Goal: Task Accomplishment & Management: Use online tool/utility

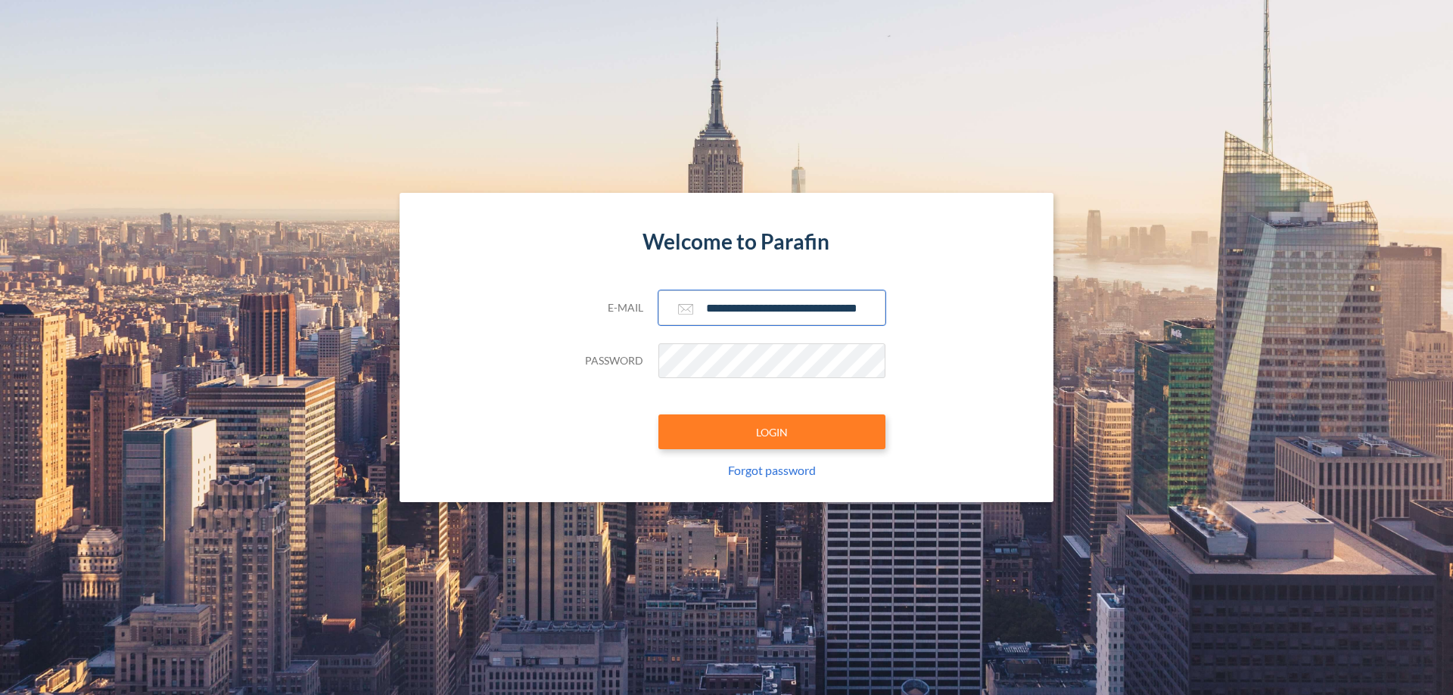
type input "**********"
click at [772, 432] on button "LOGIN" at bounding box center [771, 432] width 227 height 35
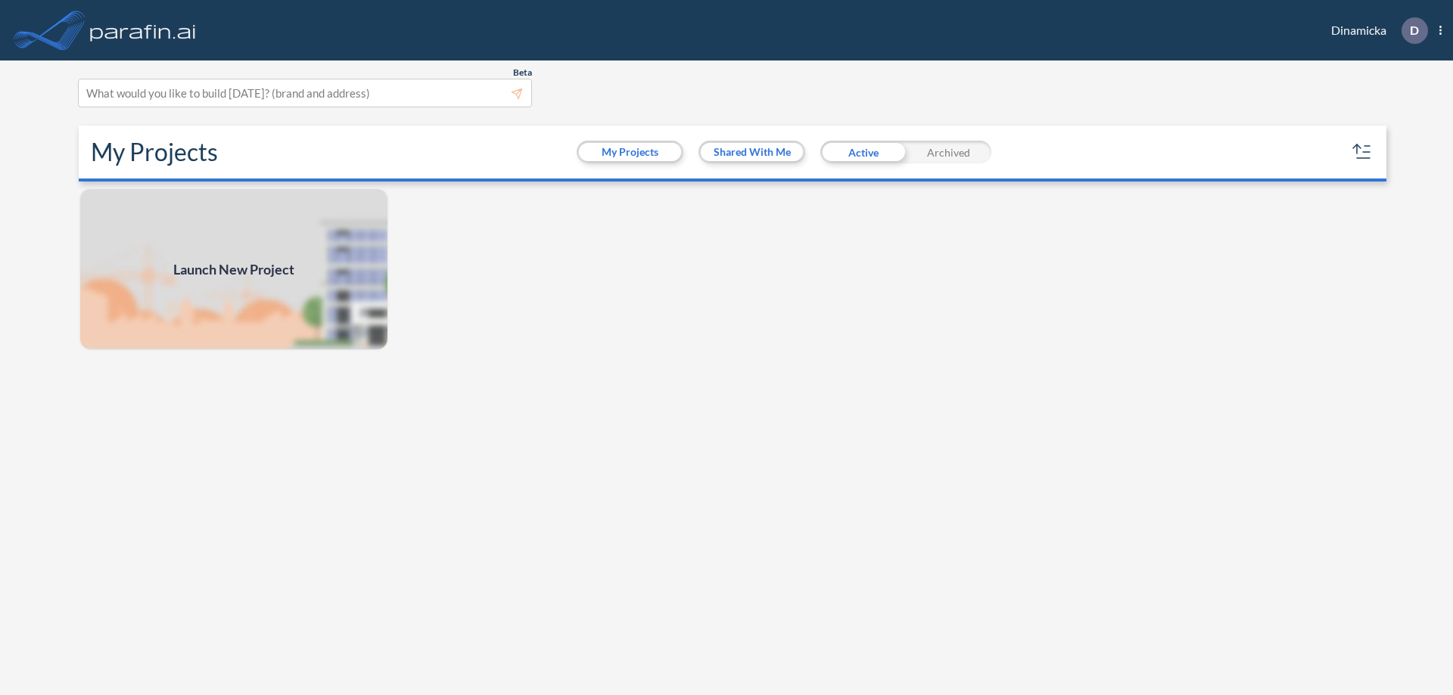
scroll to position [4, 0]
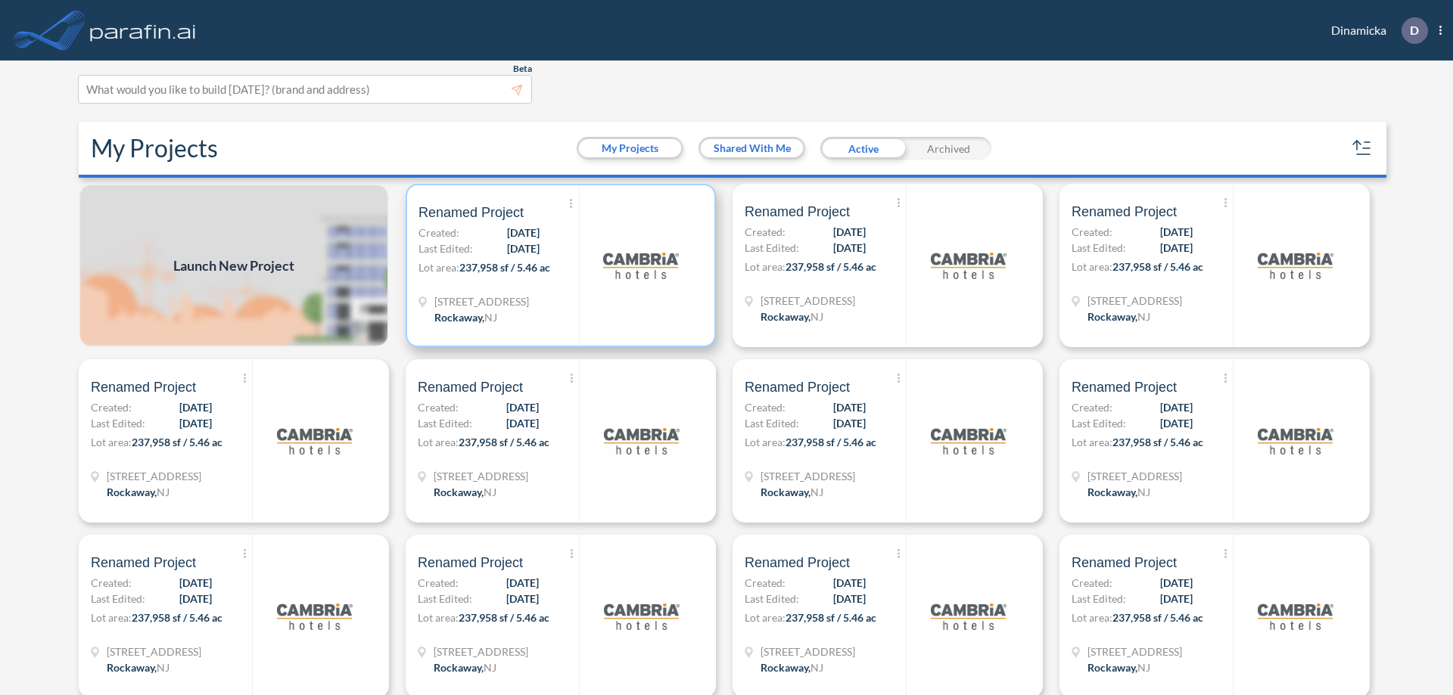
click at [558, 266] on p "Lot area: 237,958 sf / 5.46 ac" at bounding box center [498, 271] width 160 height 22
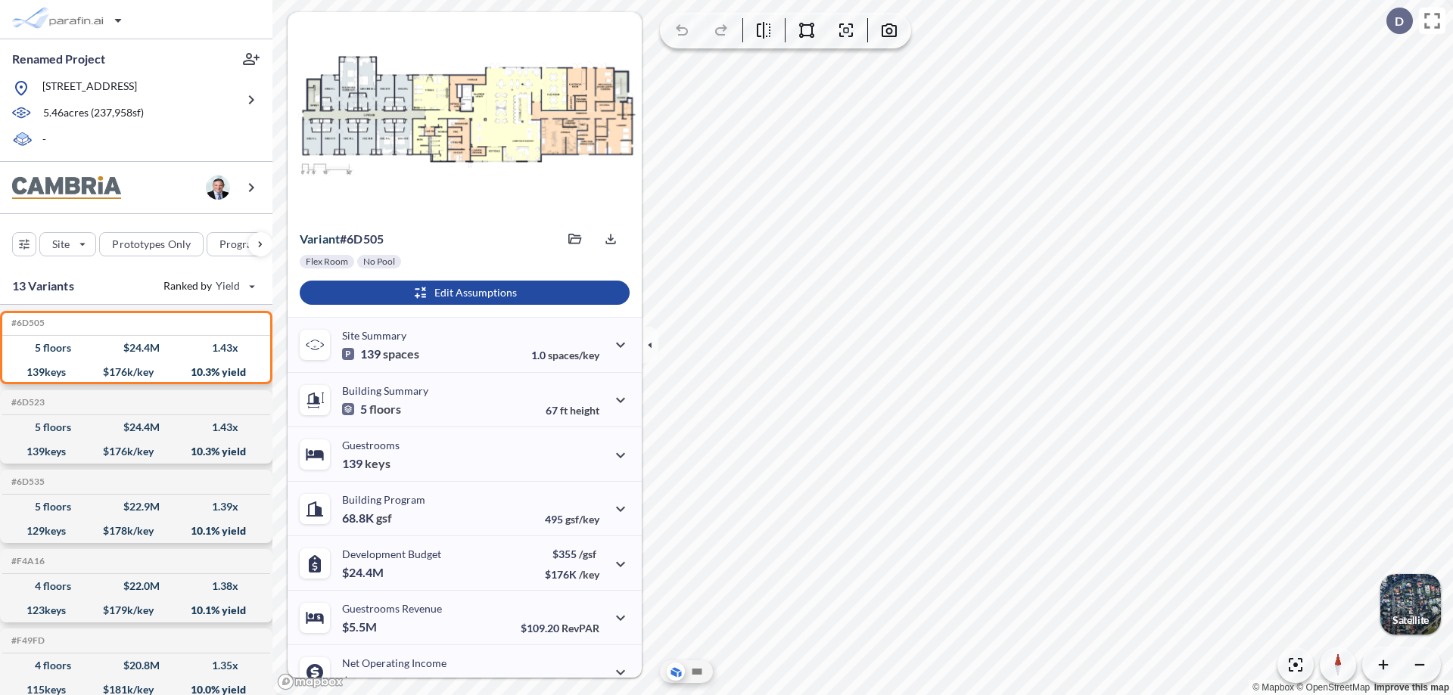
scroll to position [76, 0]
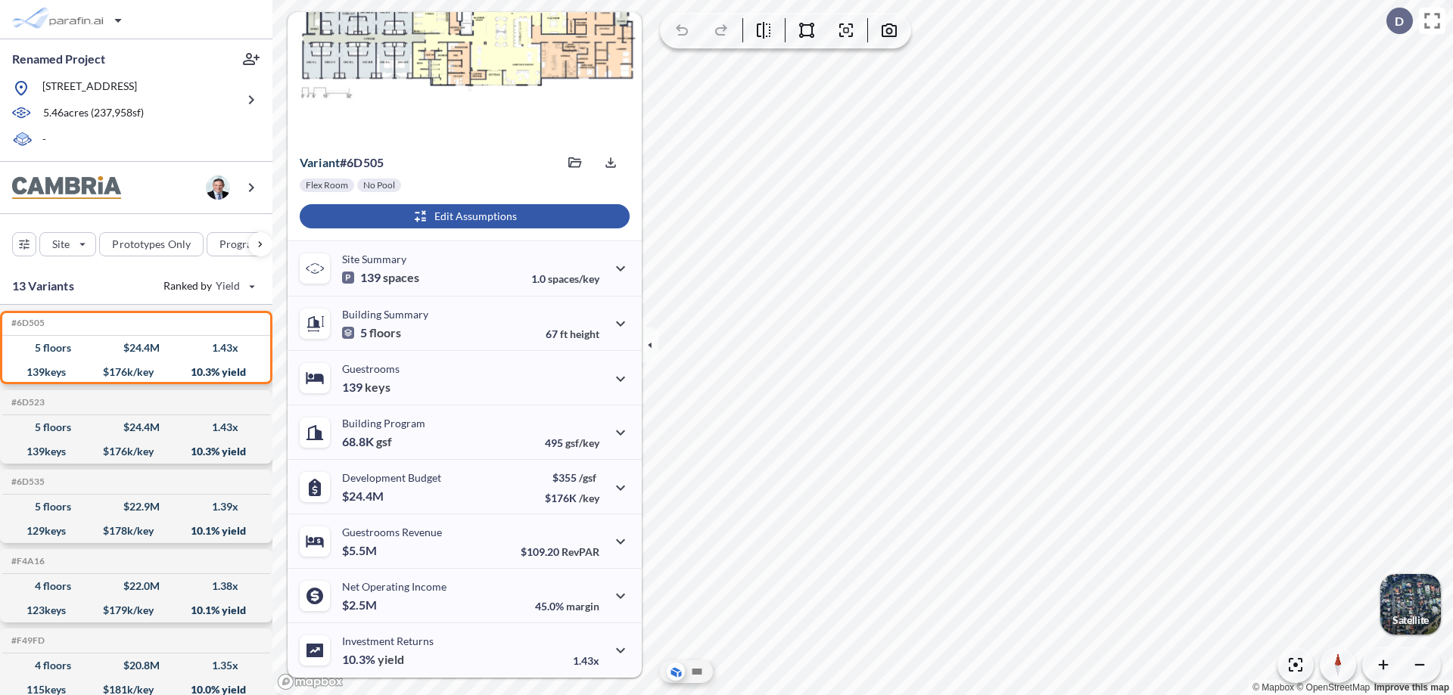
click at [462, 216] on div "button" at bounding box center [465, 216] width 330 height 24
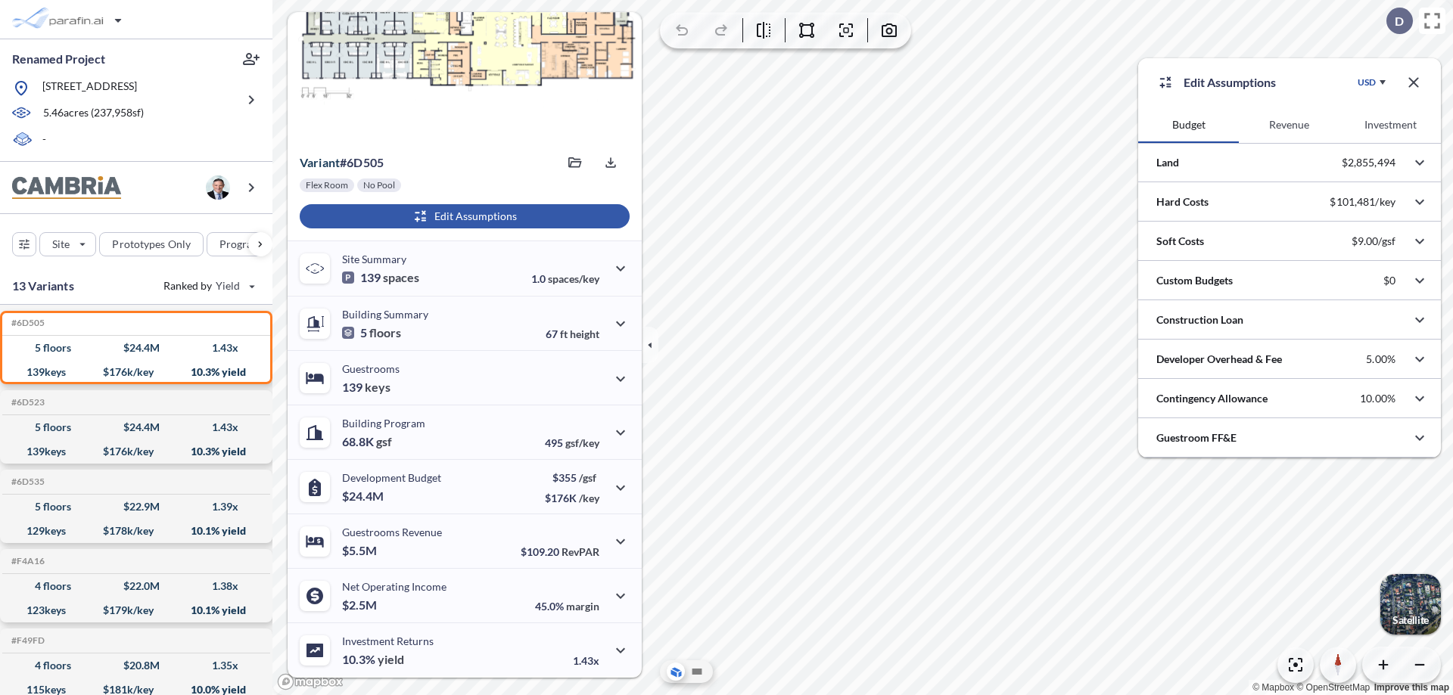
click at [1288, 125] on button "Revenue" at bounding box center [1289, 125] width 101 height 36
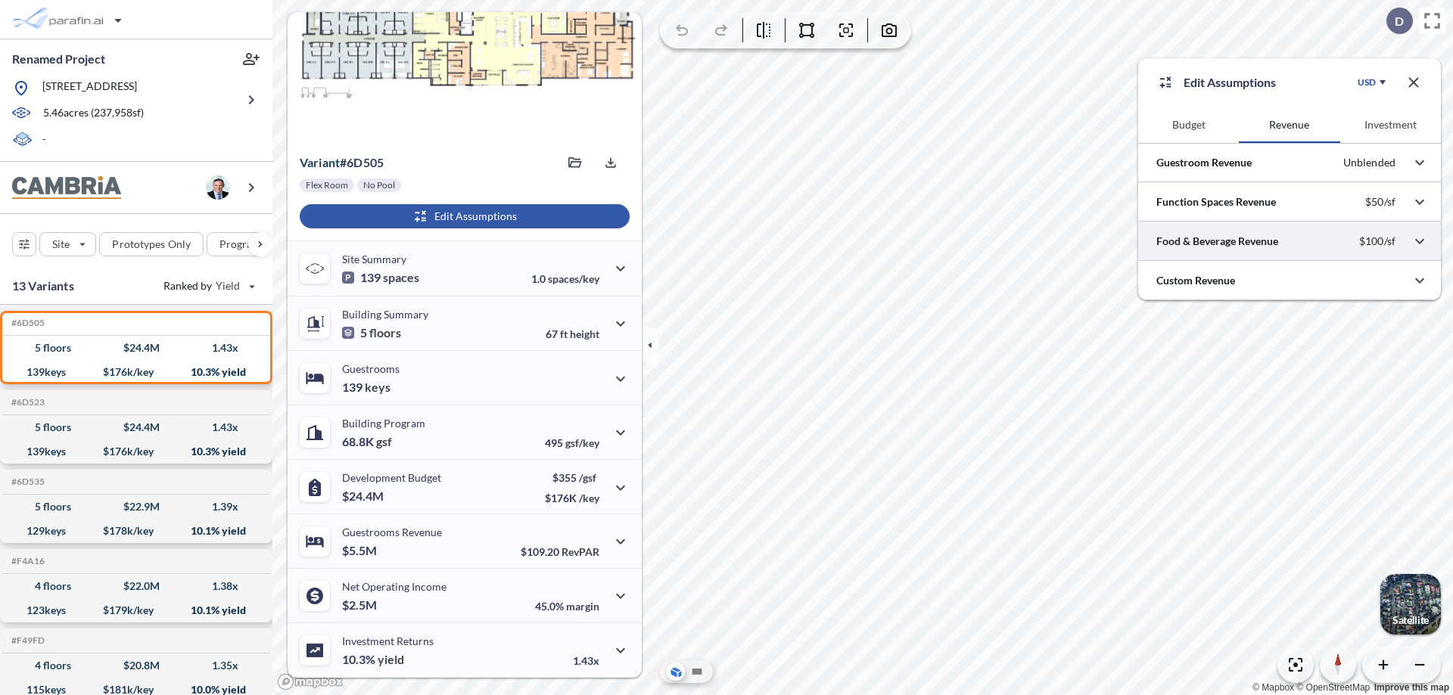
click at [1289, 241] on div at bounding box center [1289, 241] width 303 height 39
